Goal: Browse casually

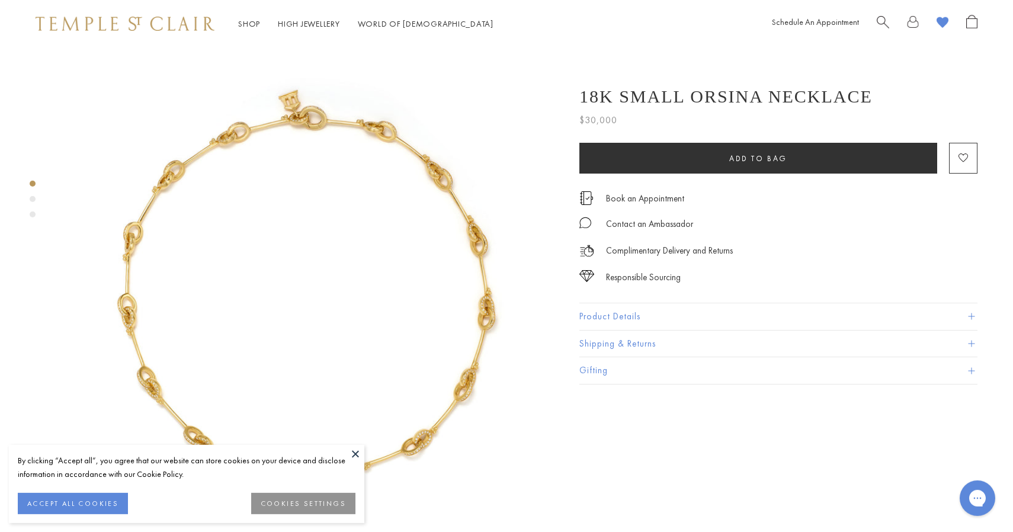
click at [345, 441] on img at bounding box center [305, 293] width 492 height 492
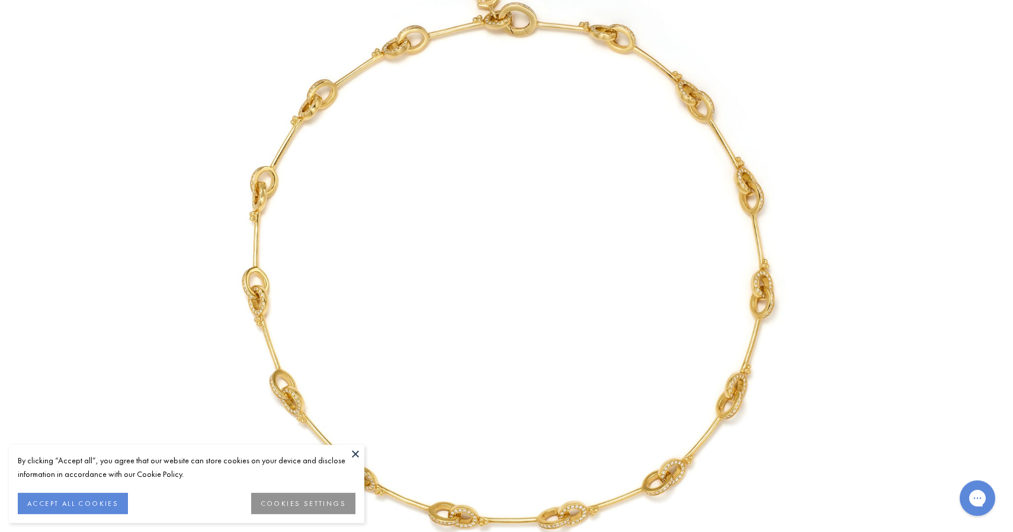
click at [333, 434] on img at bounding box center [506, 265] width 693 height 693
click at [345, 450] on div "By clicking “Accept all”, you agree that our website can store cookies on your …" at bounding box center [186, 484] width 355 height 78
click at [354, 456] on button at bounding box center [356, 454] width 18 height 18
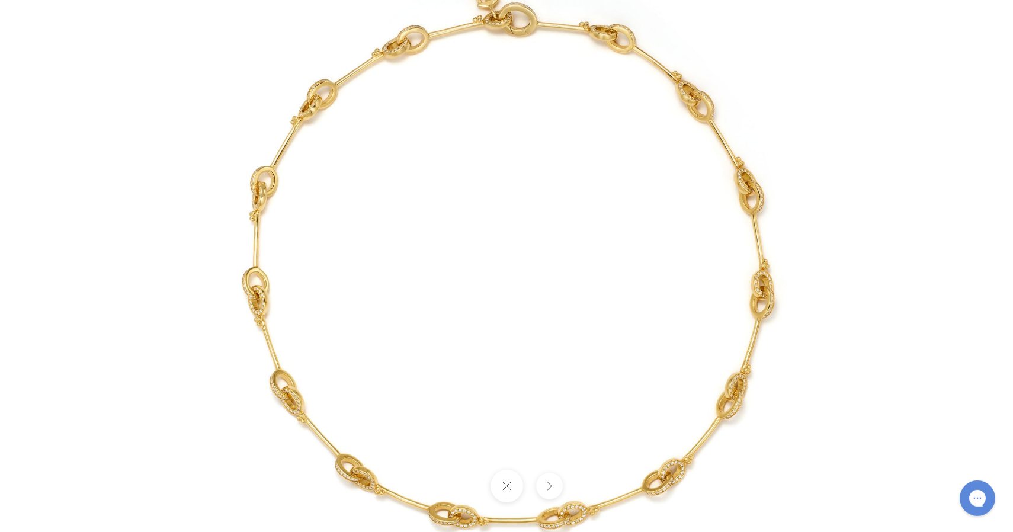
click at [507, 488] on button at bounding box center [506, 486] width 33 height 33
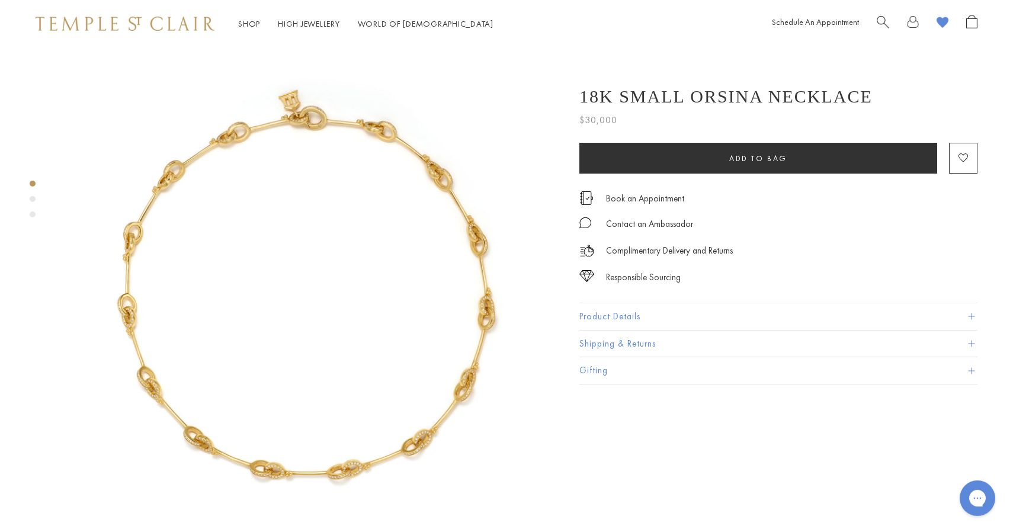
click at [162, 27] on img at bounding box center [125, 24] width 179 height 14
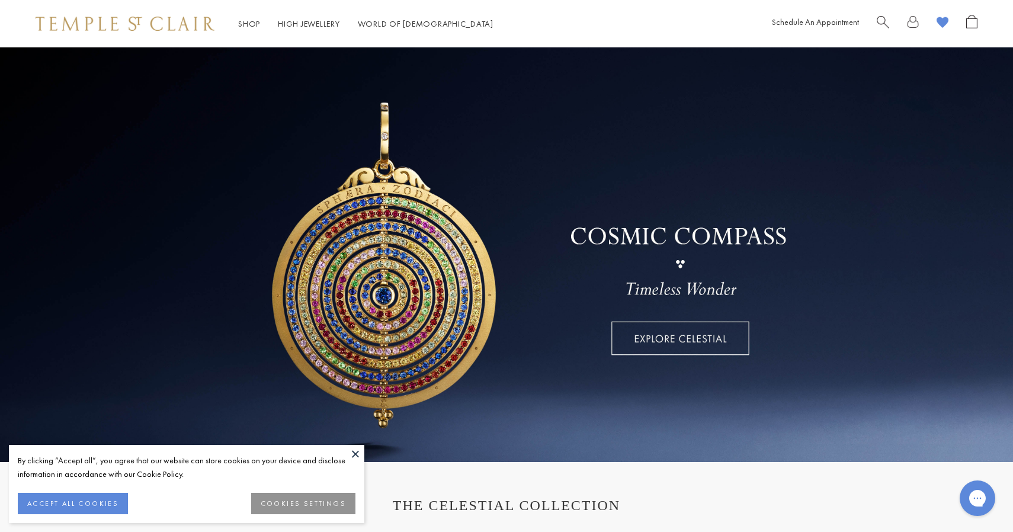
click at [352, 457] on button at bounding box center [356, 454] width 18 height 18
